Goal: Task Accomplishment & Management: Use online tool/utility

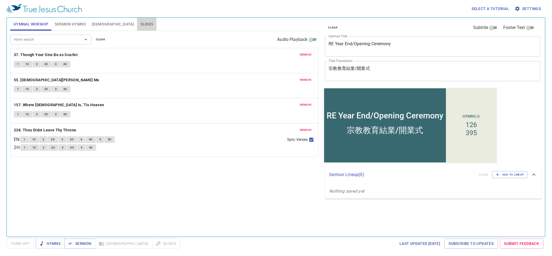
drag, startPoint x: 114, startPoint y: 24, endPoint x: 117, endPoint y: 26, distance: 3.8
click at [140, 24] on span "Slides" at bounding box center [146, 24] width 13 height 7
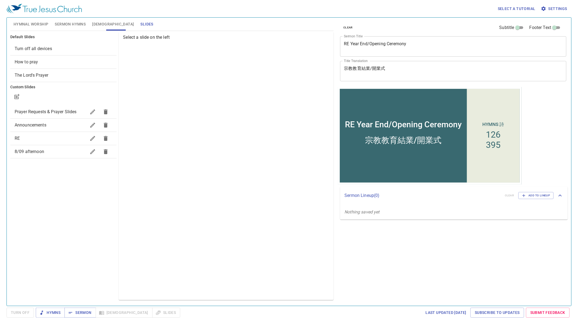
click at [60, 109] on span "Prayer Requests & Prayer Slides" at bounding box center [46, 111] width 62 height 5
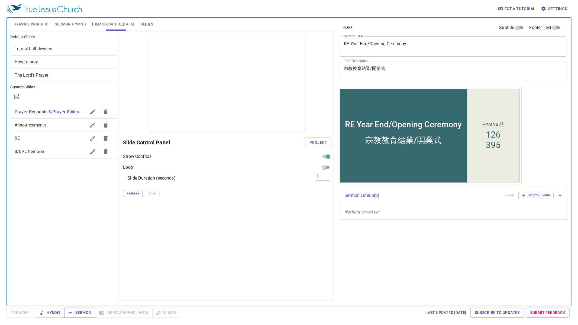
click at [319, 140] on span "Project" at bounding box center [318, 142] width 18 height 7
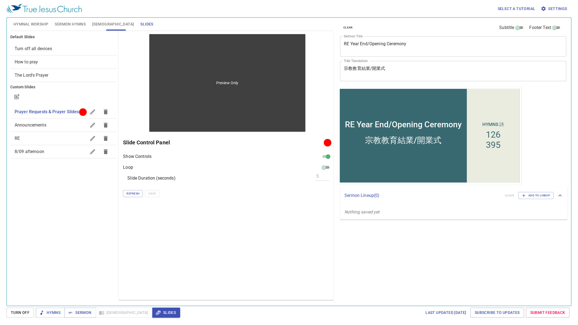
drag, startPoint x: 182, startPoint y: 126, endPoint x: 198, endPoint y: 123, distance: 16.6
click at [182, 126] on div "Preview Only" at bounding box center [227, 83] width 156 height 98
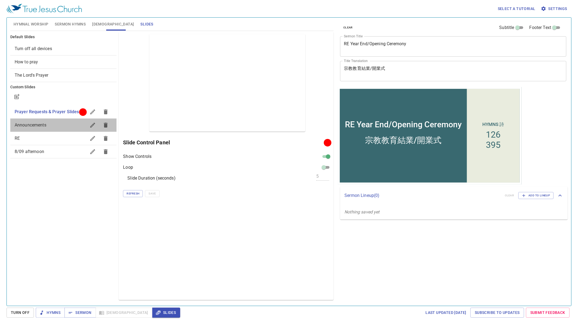
click at [49, 122] on span "Announcements" at bounding box center [51, 125] width 72 height 7
click at [57, 126] on span "Announcements" at bounding box center [51, 125] width 72 height 7
click at [325, 144] on span "Project" at bounding box center [318, 142] width 18 height 7
click at [65, 111] on span "Prayer Requests & Prayer Slides" at bounding box center [46, 111] width 62 height 5
click at [320, 140] on span "Project" at bounding box center [318, 142] width 18 height 7
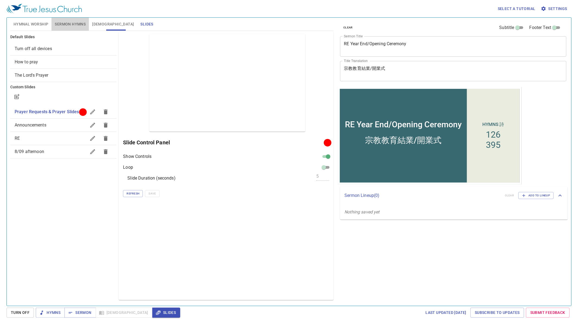
click at [69, 25] on span "Sermon Hymns" at bounding box center [70, 24] width 31 height 7
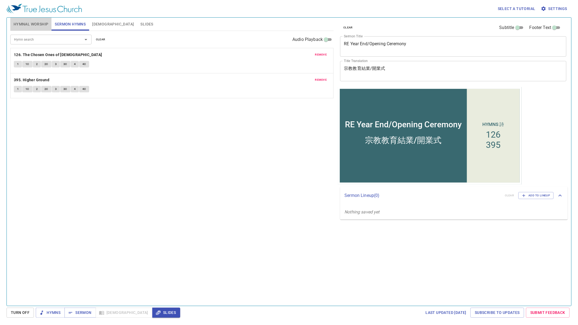
click at [26, 25] on span "Hymnal Worship" at bounding box center [31, 24] width 35 height 7
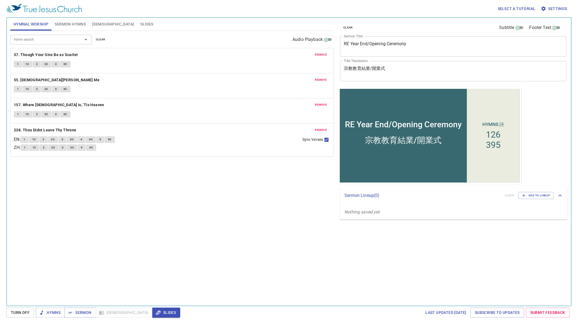
click at [140, 24] on span "Slides" at bounding box center [146, 24] width 13 height 7
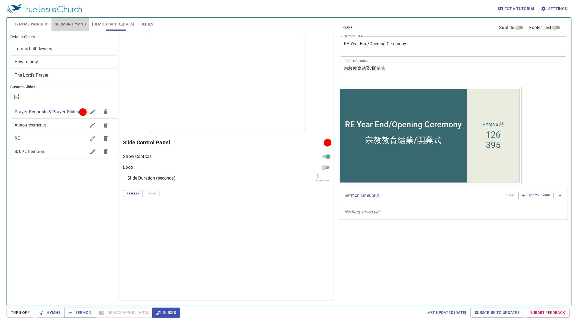
click at [66, 25] on span "Sermon Hymns" at bounding box center [70, 24] width 31 height 7
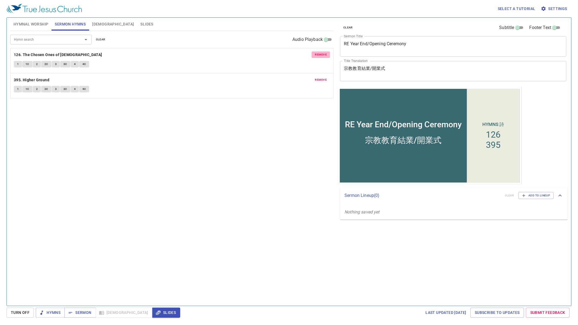
click at [323, 54] on span "remove" at bounding box center [321, 54] width 12 height 5
click at [323, 55] on span "remove" at bounding box center [321, 54] width 12 height 5
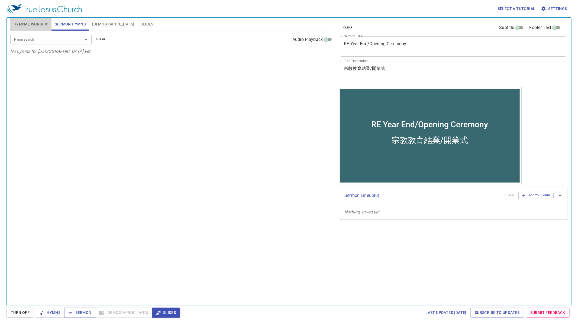
click at [25, 20] on button "Hymnal Worship" at bounding box center [30, 24] width 41 height 13
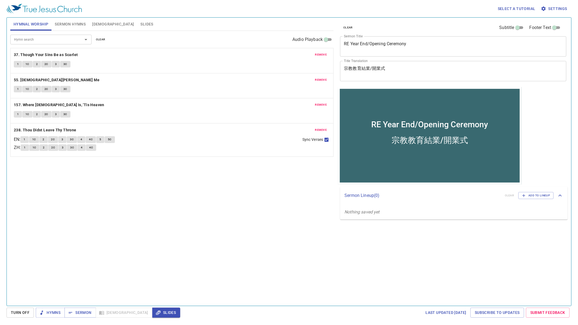
click at [323, 56] on span "remove" at bounding box center [321, 54] width 12 height 5
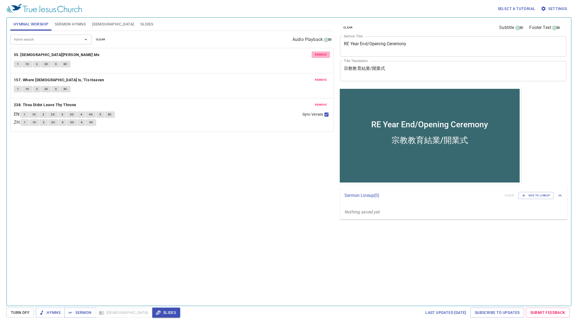
click at [323, 56] on span "remove" at bounding box center [321, 54] width 12 height 5
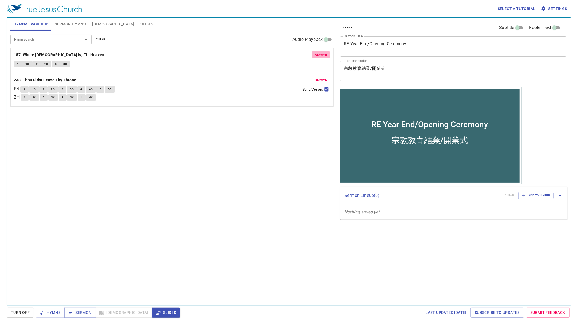
click at [323, 56] on span "remove" at bounding box center [321, 54] width 12 height 5
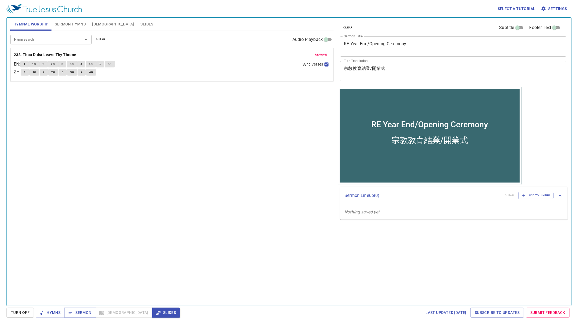
click at [323, 55] on span "remove" at bounding box center [321, 54] width 12 height 5
click at [59, 38] on input "Hymn search" at bounding box center [43, 39] width 62 height 6
click at [224, 80] on div "Hymn search Hymn search clear Audio Playback No hymns for hymnal worship yet" at bounding box center [171, 166] width 323 height 270
click at [40, 40] on input "Hymn search" at bounding box center [43, 39] width 62 height 6
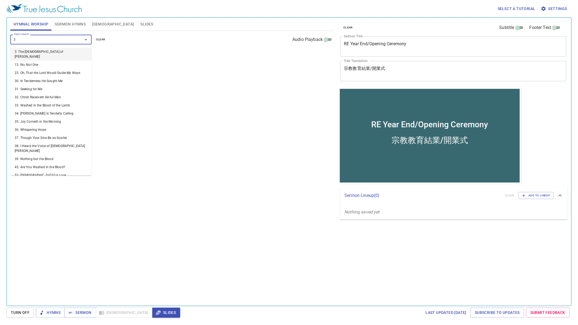
type input "35"
click at [35, 53] on li "35. Joy Cometh in the Morning" at bounding box center [50, 52] width 81 height 8
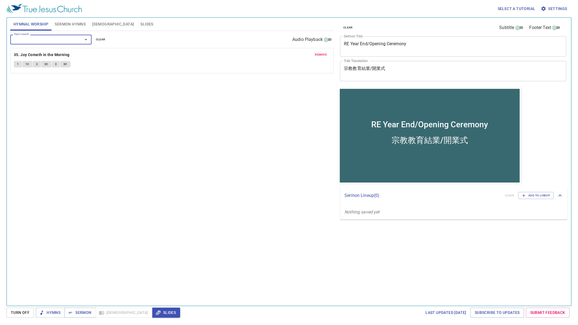
click at [63, 40] on input "Hymn search" at bounding box center [43, 39] width 62 height 6
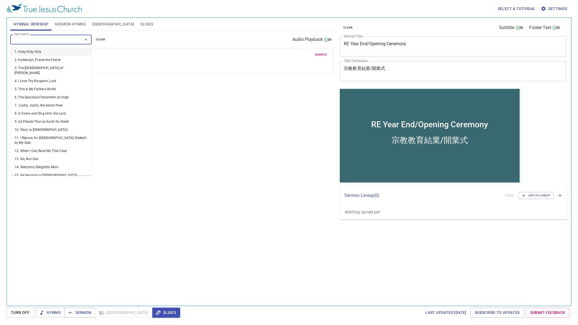
click at [63, 40] on input "Hymn search" at bounding box center [43, 39] width 62 height 6
type input "344"
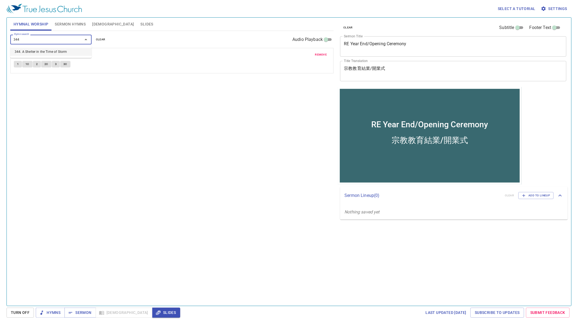
click at [71, 52] on li "344. A Shelter in the Time of Storm" at bounding box center [50, 52] width 81 height 8
click at [50, 41] on input "Hymn search" at bounding box center [43, 39] width 62 height 6
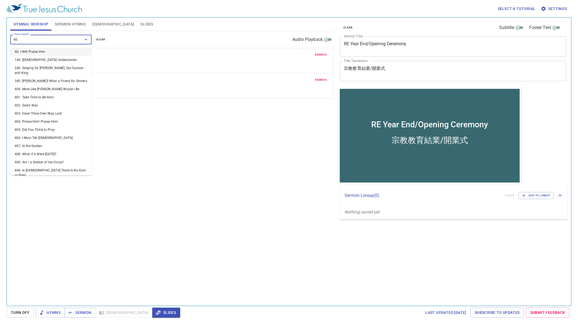
type input "405"
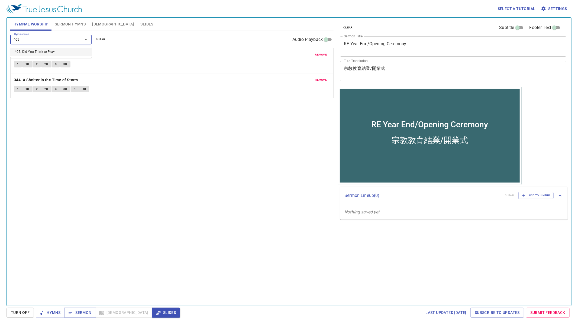
click at [28, 48] on li "405. Did You Think to Pray" at bounding box center [50, 52] width 81 height 8
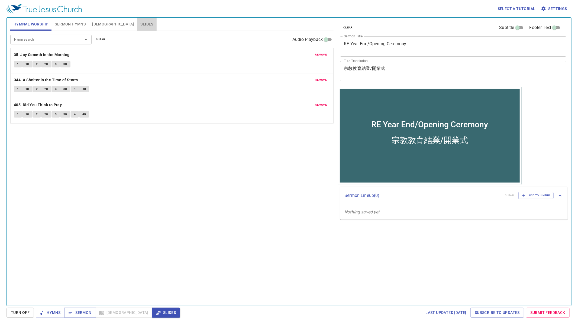
click at [137, 25] on button "Slides" at bounding box center [146, 24] width 19 height 13
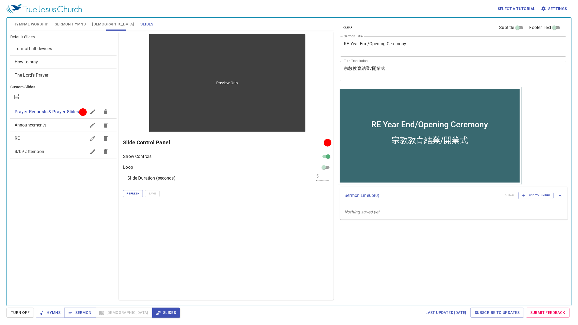
click at [181, 125] on div "Preview Only" at bounding box center [227, 83] width 156 height 98
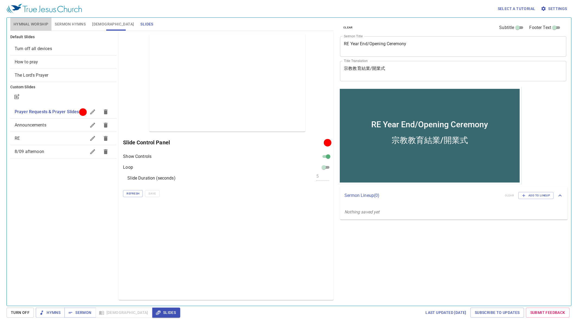
click at [38, 23] on span "Hymnal Worship" at bounding box center [31, 24] width 35 height 7
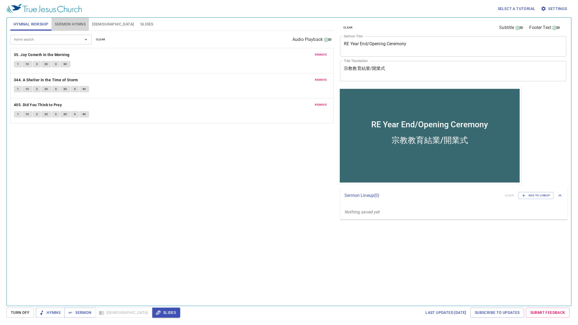
click at [74, 24] on span "Sermon Hymns" at bounding box center [70, 24] width 31 height 7
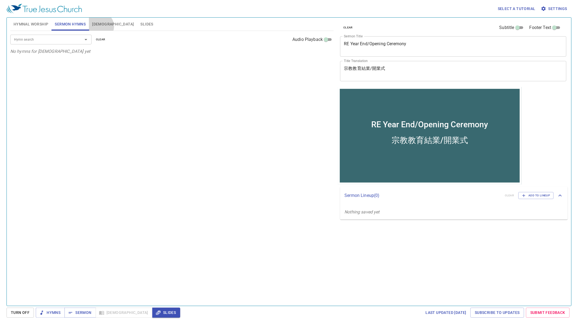
click at [100, 26] on span "[DEMOGRAPHIC_DATA]" at bounding box center [113, 24] width 42 height 7
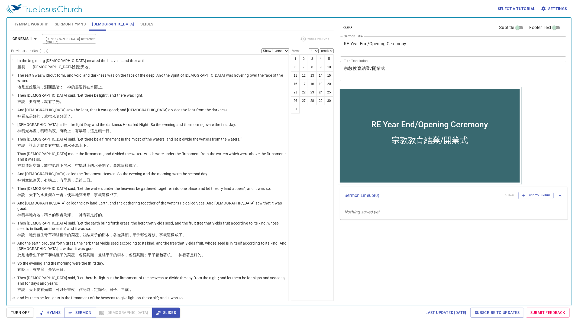
click at [64, 34] on div "Genesis 1 Bible Reference (Ctrl + /) Bible Reference (Ctrl + /) Verse History" at bounding box center [171, 41] width 323 height 15
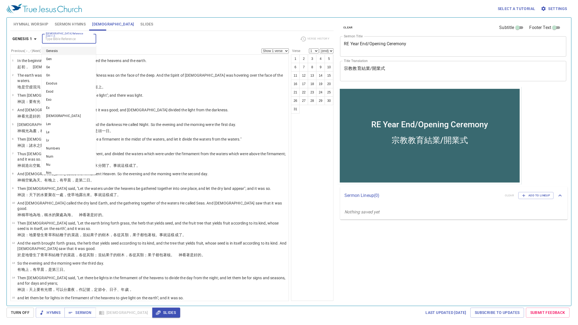
click at [62, 37] on input "[DEMOGRAPHIC_DATA] Reference (Ctrl + /)" at bounding box center [65, 39] width 42 height 6
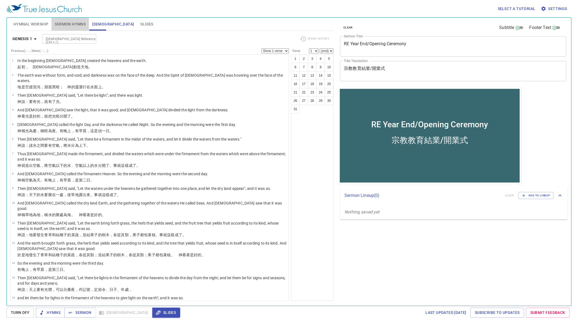
click at [69, 24] on span "Sermon Hymns" at bounding box center [70, 24] width 31 height 7
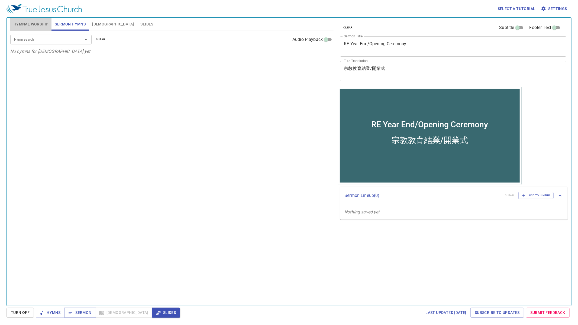
click at [34, 25] on span "Hymnal Worship" at bounding box center [31, 24] width 35 height 7
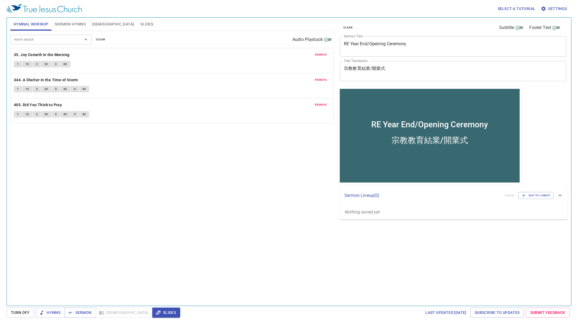
click at [75, 23] on span "Sermon Hymns" at bounding box center [70, 24] width 31 height 7
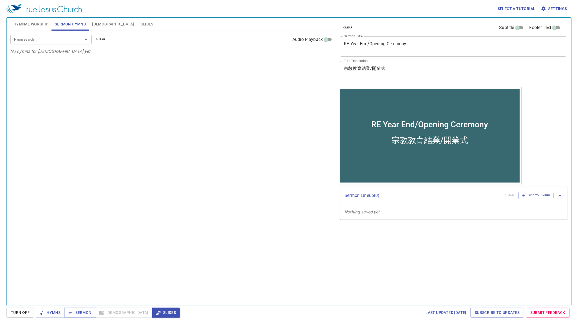
click at [453, 50] on textarea "RE Year End/Opening Ceremony" at bounding box center [453, 46] width 219 height 10
drag, startPoint x: 454, startPoint y: 49, endPoint x: 338, endPoint y: 42, distance: 116.4
click at [338, 42] on div "clear Subtitle Footer Text Sermon Title RE Year End/Opening Ceremony x Sermon T…" at bounding box center [453, 52] width 230 height 69
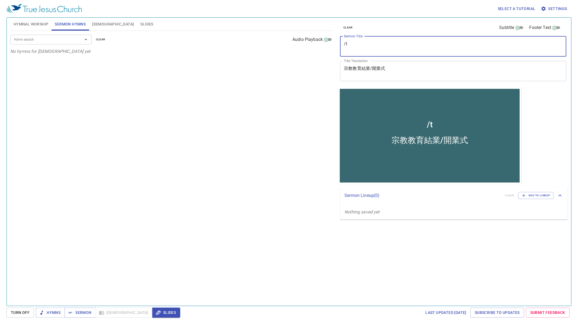
type textarea "/"
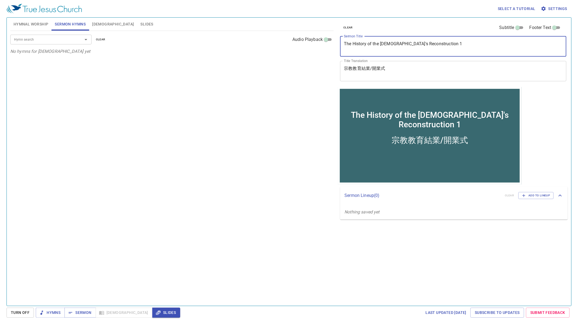
type textarea "The History of the [DEMOGRAPHIC_DATA]'s Reconstruction 1"
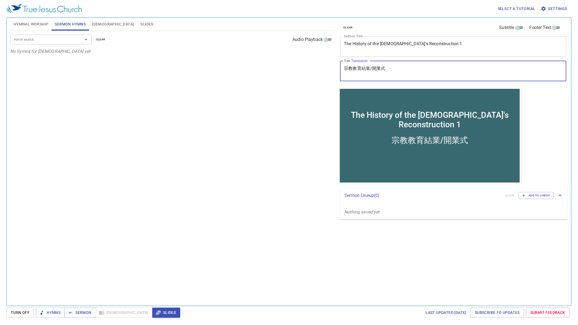
click at [397, 67] on textarea "宗教教育結業/開業式" at bounding box center [453, 71] width 219 height 10
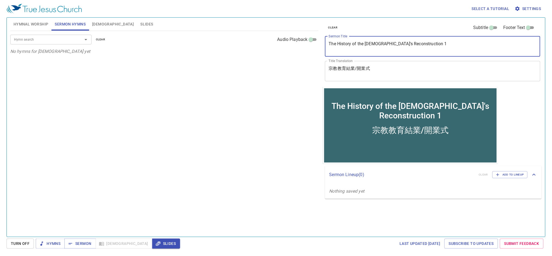
click at [423, 46] on textarea "The History of the [DEMOGRAPHIC_DATA]'s Reconstruction 1" at bounding box center [433, 46] width 208 height 10
click at [422, 44] on textarea "The History of the [DEMOGRAPHIC_DATA]'s Reconstruction 1" at bounding box center [433, 46] width 208 height 10
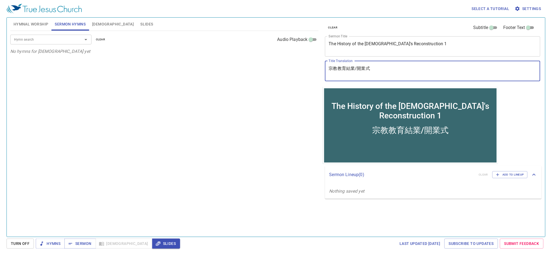
drag, startPoint x: 381, startPoint y: 69, endPoint x: 319, endPoint y: 65, distance: 62.7
click at [310, 64] on div "Hymnal Worship Sermon Hymns Bible Slides Hymn search Hymn search clear Audio Pl…" at bounding box center [276, 124] width 536 height 219
paste textarea "[DEMOGRAPHIC_DATA]重建史 1"
type textarea "[DEMOGRAPHIC_DATA]重建史 1"
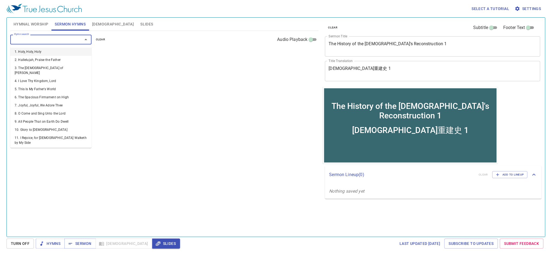
click at [58, 40] on input "Hymn search" at bounding box center [43, 39] width 62 height 6
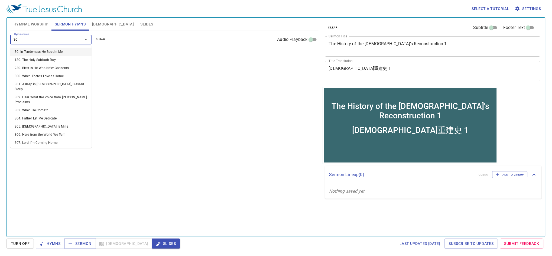
type input "305"
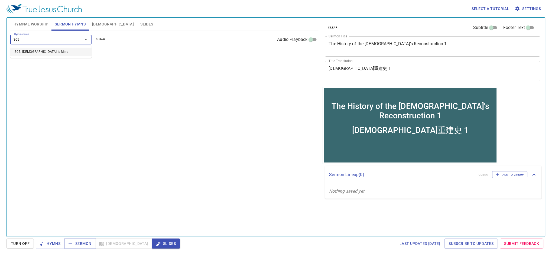
click at [63, 50] on li "305. [DEMOGRAPHIC_DATA] Is Mine" at bounding box center [50, 52] width 81 height 8
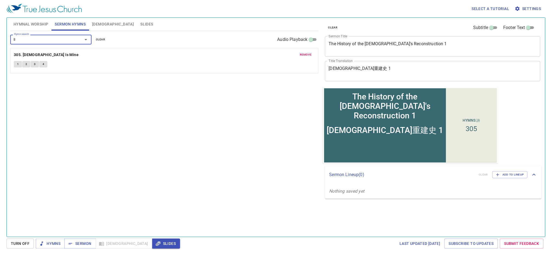
type input "82"
click at [51, 50] on li "82. I Am Praying for You" at bounding box center [50, 52] width 81 height 8
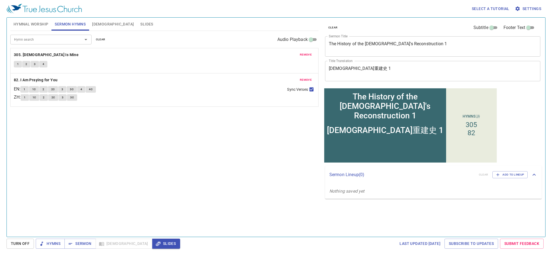
click at [249, 152] on div "Hymn search Hymn search clear Audio Playback remove 305. Jesus Is Mine 1 2 3 4 …" at bounding box center [164, 131] width 308 height 201
click at [33, 24] on span "Hymnal Worship" at bounding box center [31, 24] width 35 height 7
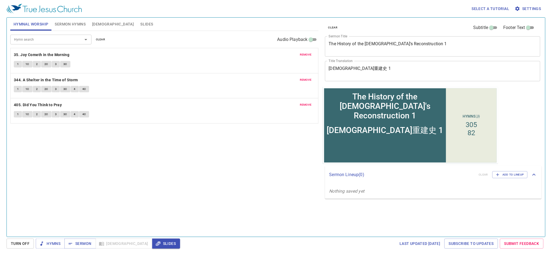
click at [151, 186] on div "Hymn search Hymn search clear Audio Playback remove 35. Joy Cometh in the Morni…" at bounding box center [164, 131] width 308 height 201
click at [72, 26] on span "Sermon Hymns" at bounding box center [70, 24] width 31 height 7
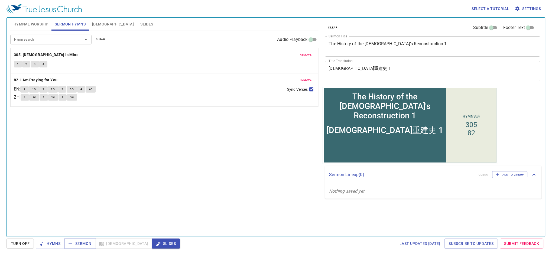
click at [39, 25] on span "Hymnal Worship" at bounding box center [31, 24] width 35 height 7
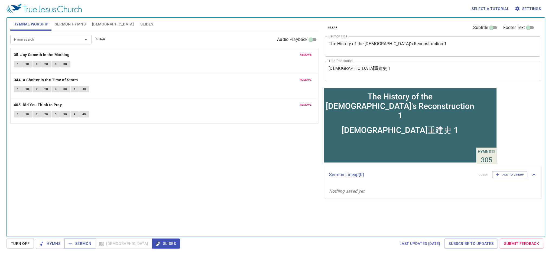
click at [46, 242] on span "Hymns" at bounding box center [50, 243] width 20 height 7
click at [50, 244] on span "Hymns" at bounding box center [50, 243] width 20 height 7
click at [53, 241] on span "Hymns" at bounding box center [50, 243] width 20 height 7
click at [61, 215] on div "Hymn search Hymn search clear Audio Playback remove 35. Joy Cometh in the Morni…" at bounding box center [164, 131] width 308 height 201
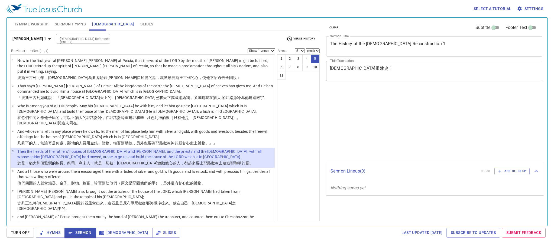
select select "5"
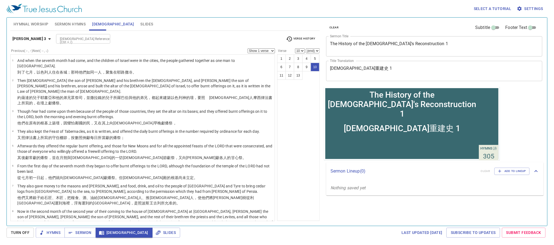
select select "11"
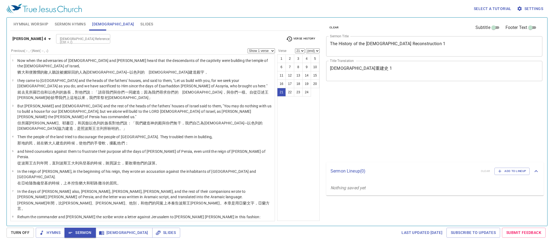
select select "21"
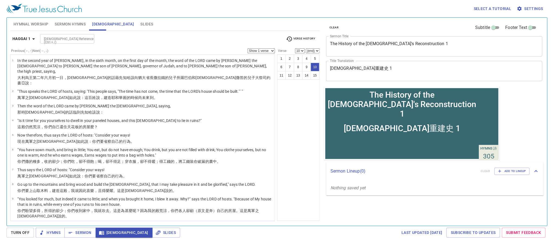
click at [51, 237] on td "For I called for a drought on the land and the mountains, on the grain and the …" at bounding box center [145, 243] width 256 height 12
click at [70, 237] on p "For I called for a drought on the land and the mountains, on the grain and the …" at bounding box center [145, 242] width 256 height 11
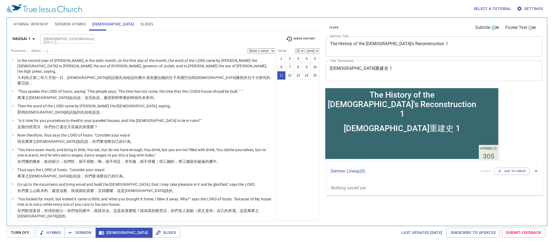
select select "11"
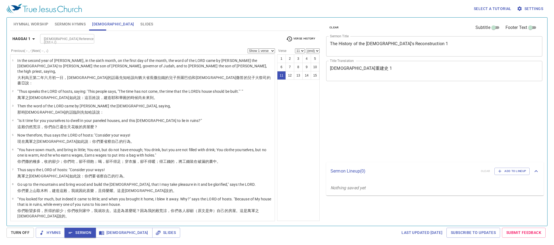
select select "11"
